Goal: Task Accomplishment & Management: Use online tool/utility

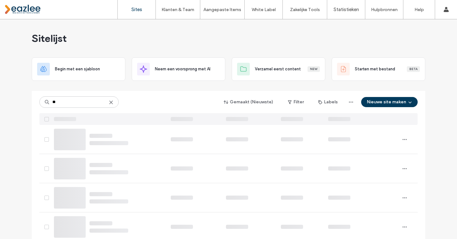
type input "***"
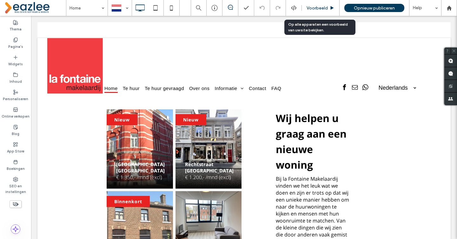
click at [315, 7] on span "Voorbeeld" at bounding box center [316, 7] width 21 height 5
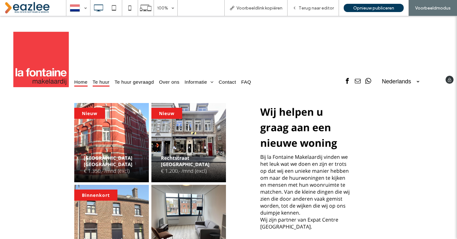
click at [104, 80] on span "Te huur" at bounding box center [101, 82] width 17 height 9
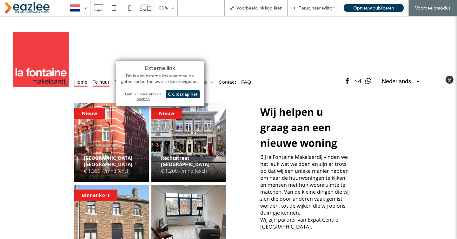
click at [104, 80] on span "Te huur" at bounding box center [101, 82] width 17 height 9
click at [143, 34] on div "Home Te huur Te huur gevraagd Over ons Informatie Verhuurder Huurder Zakelijke …" at bounding box center [190, 59] width 232 height 55
click at [177, 97] on div "Ok, ik snap het" at bounding box center [183, 94] width 34 height 8
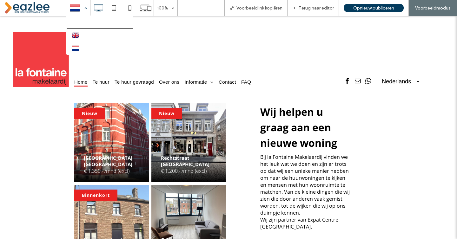
click at [83, 8] on div at bounding box center [78, 7] width 23 height 15
click at [309, 7] on span "Terug naar editor" at bounding box center [315, 7] width 35 height 5
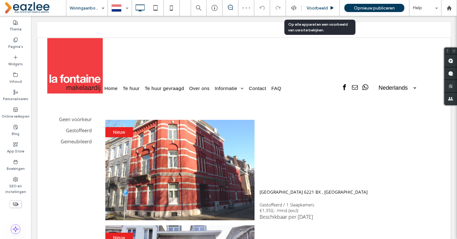
click at [317, 10] on span "Voorbeeld" at bounding box center [316, 7] width 21 height 5
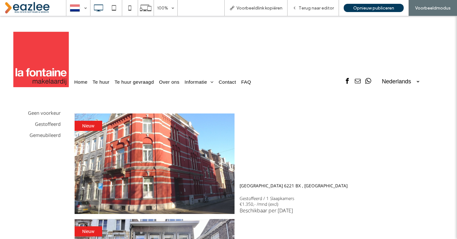
click at [204, 145] on img at bounding box center [155, 164] width 160 height 101
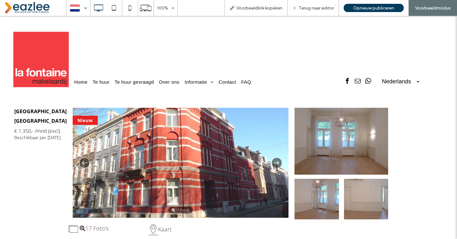
click at [77, 10] on div at bounding box center [78, 7] width 23 height 15
click at [324, 7] on div at bounding box center [228, 119] width 457 height 239
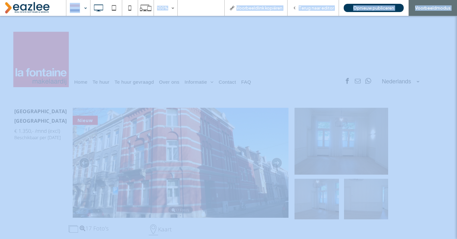
click at [324, 7] on div at bounding box center [228, 119] width 457 height 239
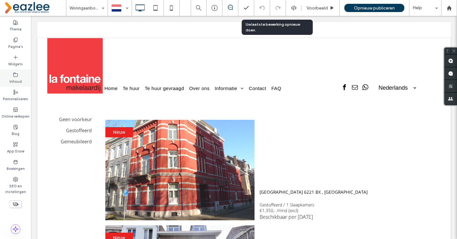
click at [13, 77] on label "Inhoud" at bounding box center [16, 80] width 12 height 7
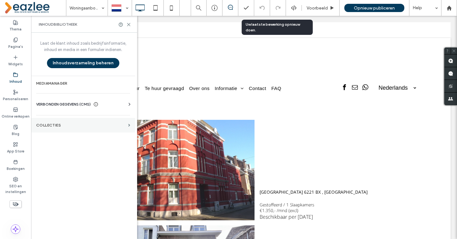
click at [54, 123] on section "COLLECTIES" at bounding box center [83, 125] width 104 height 15
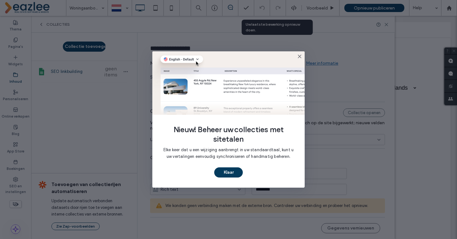
click at [299, 56] on use at bounding box center [299, 56] width 3 height 3
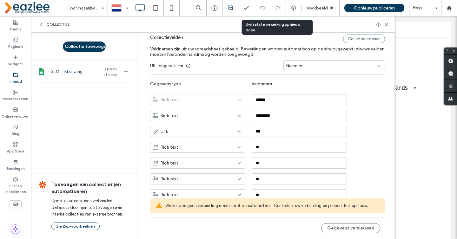
scroll to position [74, 0]
click at [339, 228] on button "Gegevens vernieuwen" at bounding box center [350, 228] width 59 height 10
click at [339, 207] on span "We konden geen verbinding maken met de externe bron. Controleer uw verbinding e…" at bounding box center [272, 206] width 214 height 6
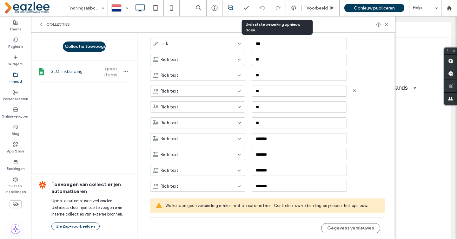
scroll to position [256, 0]
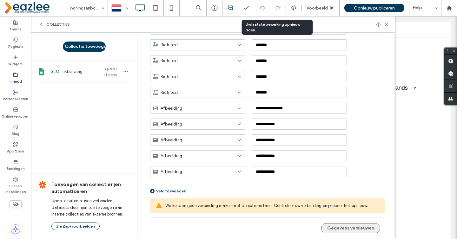
click at [347, 228] on button "Gegevens vernieuwen" at bounding box center [350, 228] width 59 height 10
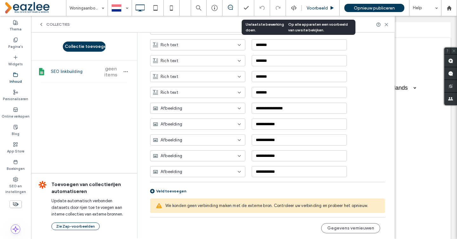
click at [316, 7] on span "Voorbeeld" at bounding box center [316, 7] width 21 height 5
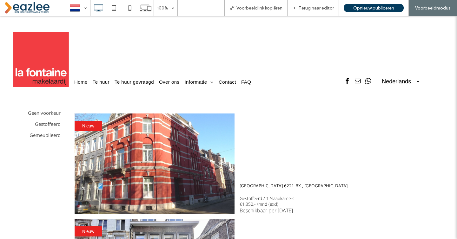
click at [147, 149] on img at bounding box center [155, 164] width 160 height 101
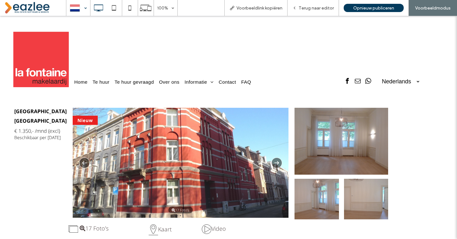
click at [78, 9] on div at bounding box center [78, 7] width 23 height 15
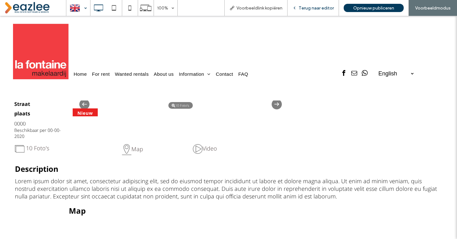
click at [320, 3] on div "Terug naar editor" at bounding box center [312, 8] width 51 height 16
click at [316, 8] on span "Terug naar editor" at bounding box center [315, 7] width 35 height 5
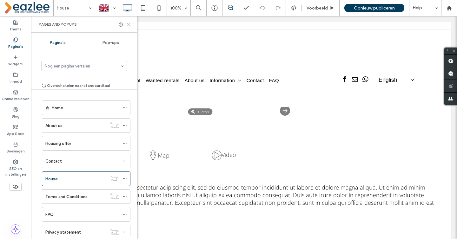
click at [127, 25] on icon at bounding box center [128, 24] width 5 height 5
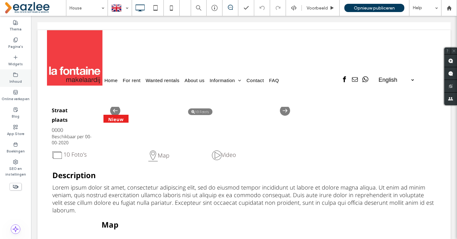
click at [14, 76] on use at bounding box center [16, 75] width 4 height 4
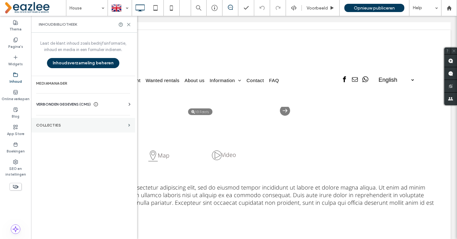
click at [84, 122] on section "COLLECTIES" at bounding box center [83, 125] width 104 height 15
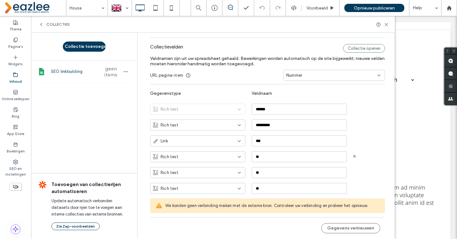
scroll to position [75, 0]
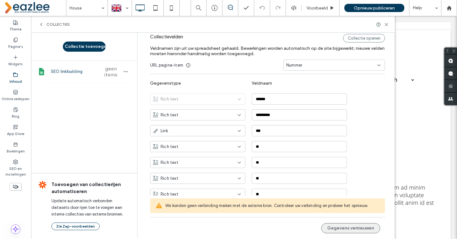
click at [335, 227] on button "Gegevens vernieuwen" at bounding box center [350, 228] width 59 height 10
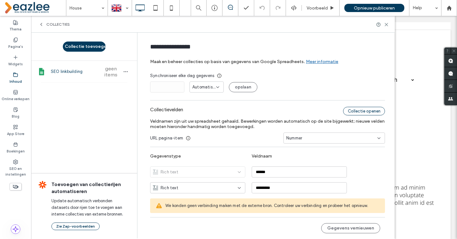
scroll to position [0, 0]
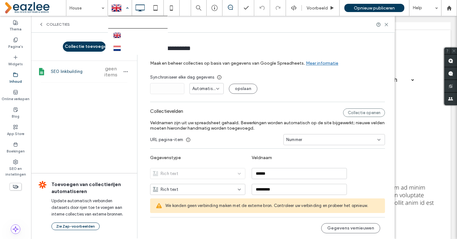
click at [115, 11] on div at bounding box center [119, 7] width 23 height 15
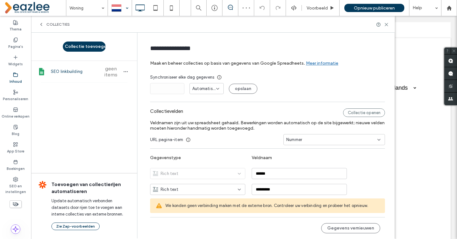
click at [19, 78] on label "Inhoud" at bounding box center [16, 80] width 12 height 7
click at [13, 75] on div "Inhoud" at bounding box center [15, 77] width 31 height 17
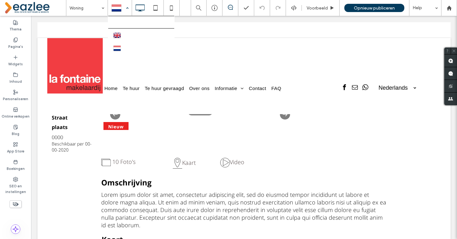
click at [118, 7] on div at bounding box center [119, 7] width 23 height 15
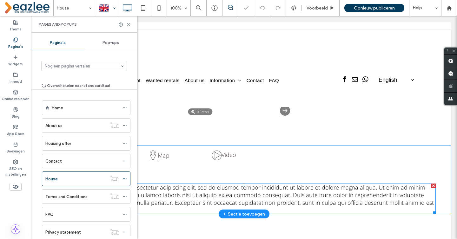
click at [154, 194] on span at bounding box center [243, 199] width 383 height 30
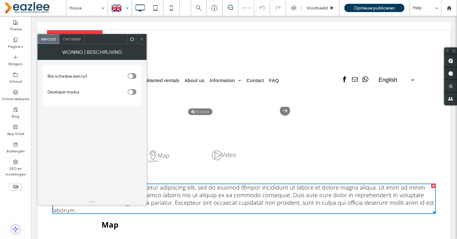
click at [141, 40] on icon at bounding box center [141, 39] width 5 height 5
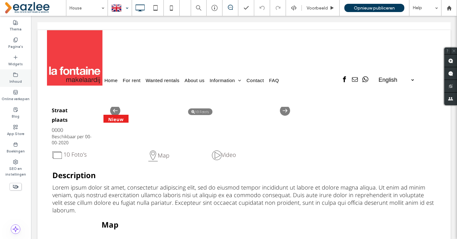
click at [21, 75] on div "Inhoud" at bounding box center [15, 77] width 31 height 17
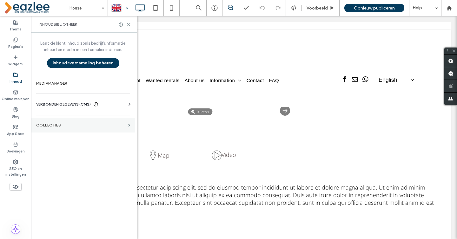
click at [66, 124] on label "COLLECTIES" at bounding box center [80, 125] width 89 height 4
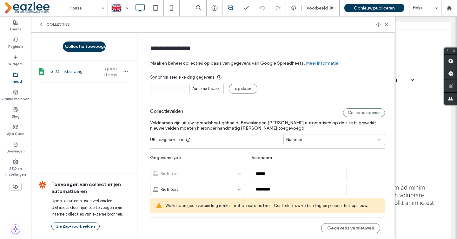
click at [15, 78] on label "Inhoud" at bounding box center [16, 80] width 12 height 7
click at [18, 74] on div "Inhoud" at bounding box center [15, 77] width 31 height 17
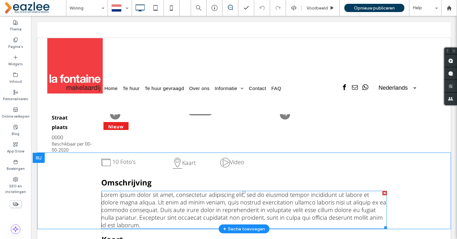
click at [193, 202] on span at bounding box center [243, 210] width 285 height 38
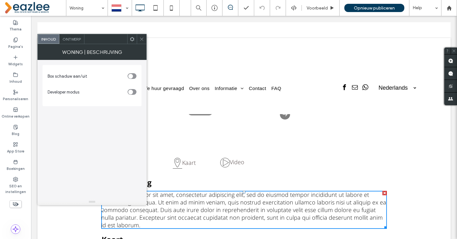
click at [143, 39] on icon at bounding box center [141, 39] width 5 height 5
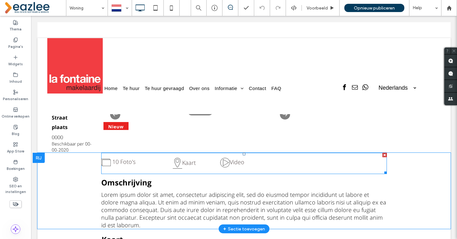
click at [157, 163] on span at bounding box center [243, 163] width 285 height 21
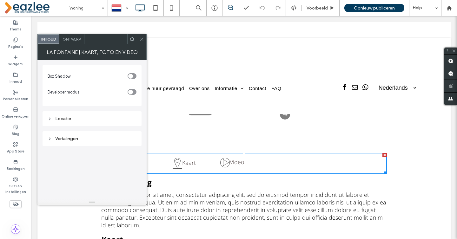
click at [142, 38] on icon at bounding box center [141, 39] width 5 height 5
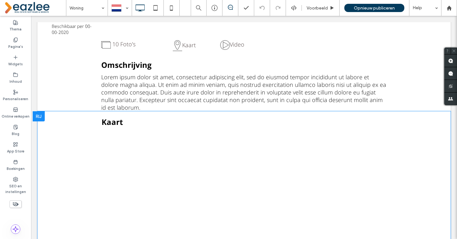
scroll to position [119, 0]
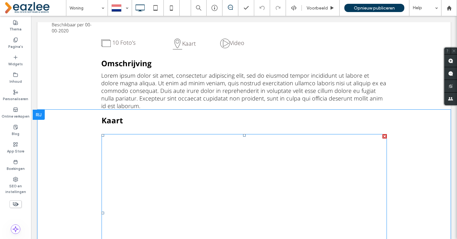
click at [101, 134] on span at bounding box center [101, 134] width 0 height 0
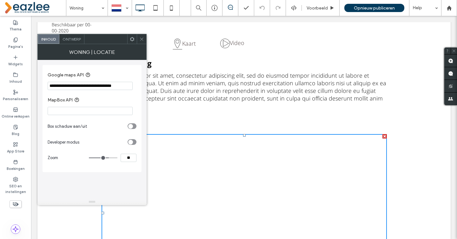
click at [140, 40] on icon at bounding box center [141, 39] width 5 height 5
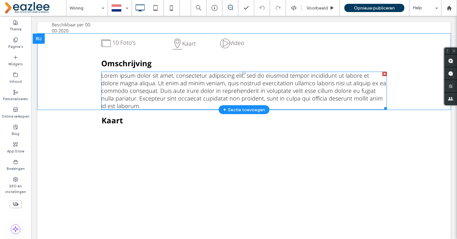
click at [143, 79] on span at bounding box center [243, 91] width 285 height 38
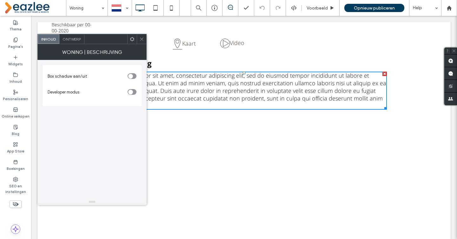
click at [141, 38] on icon at bounding box center [141, 39] width 5 height 5
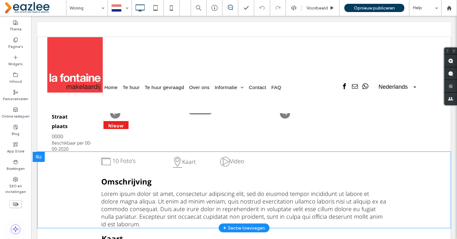
scroll to position [0, 0]
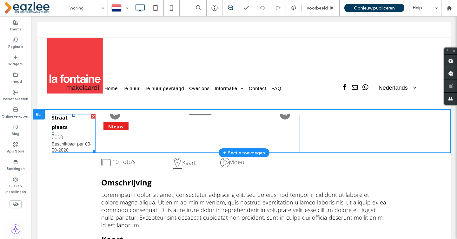
click at [68, 135] on span at bounding box center [74, 133] width 44 height 39
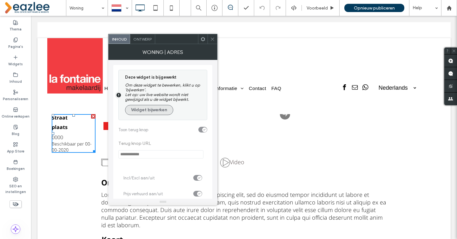
click at [158, 114] on button "Widget bijwerken" at bounding box center [149, 110] width 48 height 10
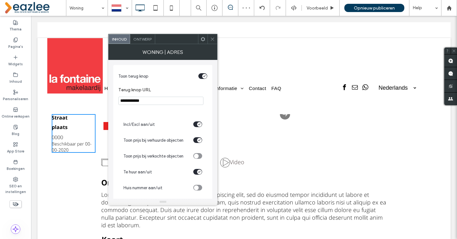
click at [213, 41] on span at bounding box center [212, 39] width 5 height 10
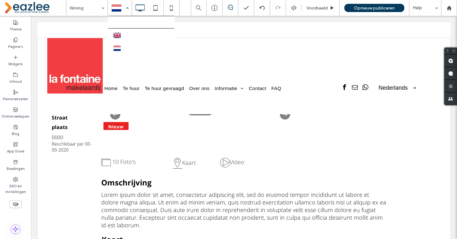
click at [117, 11] on div at bounding box center [119, 7] width 23 height 15
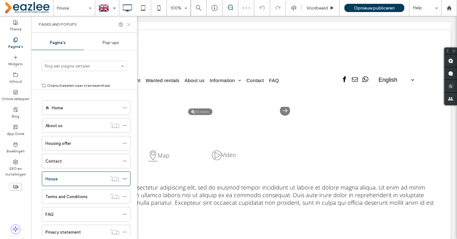
click at [128, 24] on icon at bounding box center [128, 24] width 5 height 5
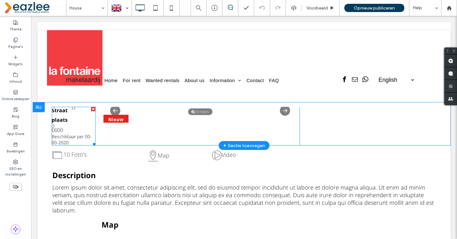
click at [74, 123] on span at bounding box center [74, 126] width 44 height 39
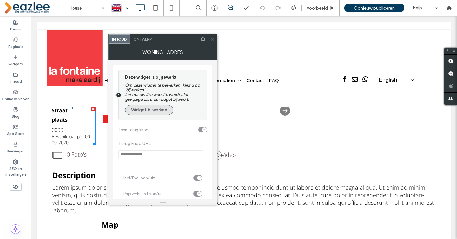
click at [153, 108] on button "Widget bijwerken" at bounding box center [149, 110] width 48 height 10
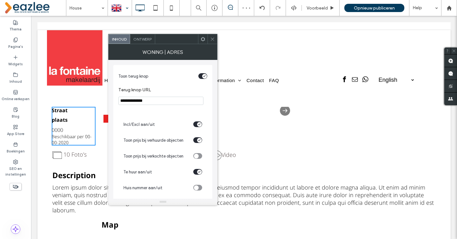
click at [212, 41] on icon at bounding box center [212, 39] width 5 height 5
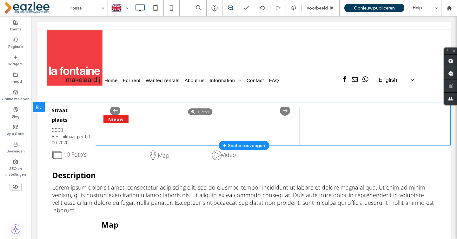
click at [178, 131] on div "Nieuw 10 Foto's 10 Foto's Click To Paste" at bounding box center [197, 126] width 204 height 39
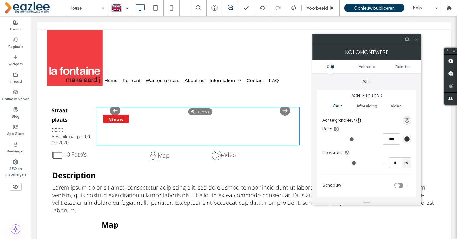
click at [175, 153] on div "Map" at bounding box center [180, 156] width 64 height 11
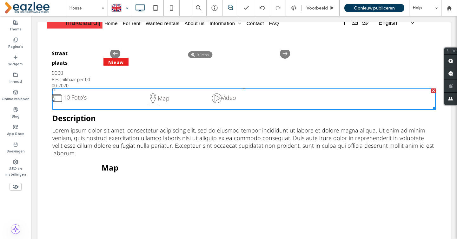
scroll to position [66, 0]
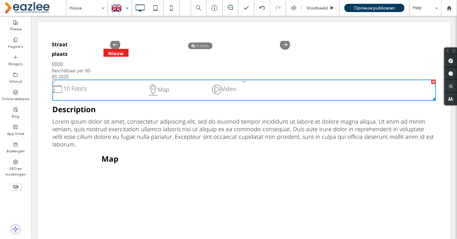
click at [190, 134] on div "Lorem ipsum dolor sit amet, consectetur adipiscing elit, sed do eiusmod tempor …" at bounding box center [243, 133] width 383 height 30
